Goal: Find specific page/section: Find specific page/section

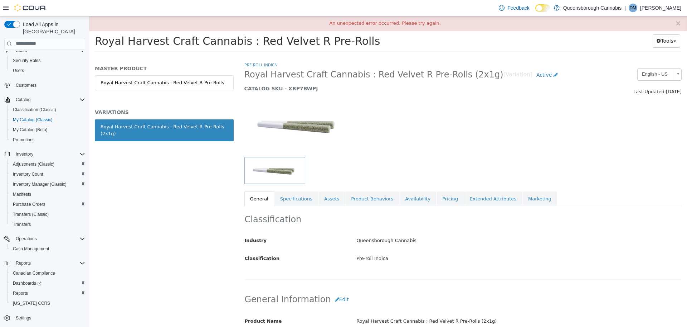
scroll to position [409, 0]
